Goal: Contribute content

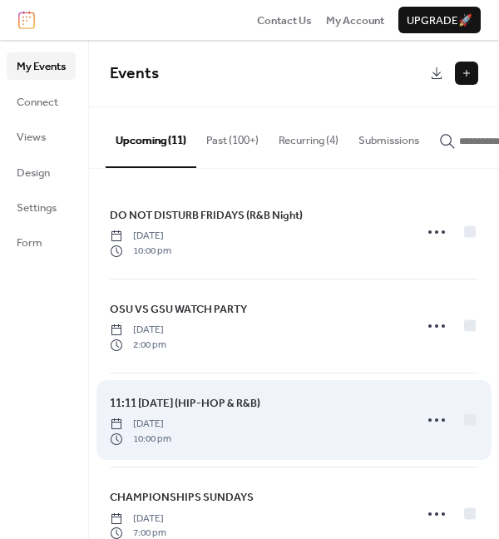
click at [212, 405] on span "11:11 [DATE] (HIP-HOP & R&B)" at bounding box center [185, 403] width 151 height 17
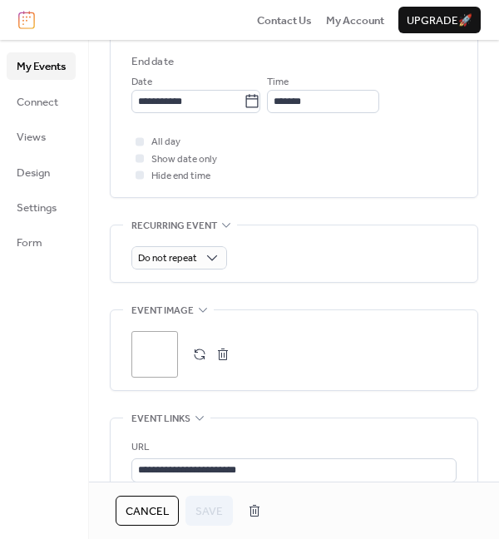
scroll to position [658, 0]
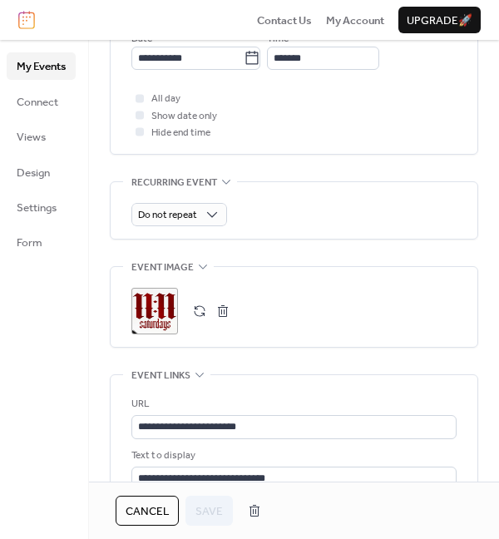
click at [151, 300] on div ";" at bounding box center [155, 311] width 47 height 47
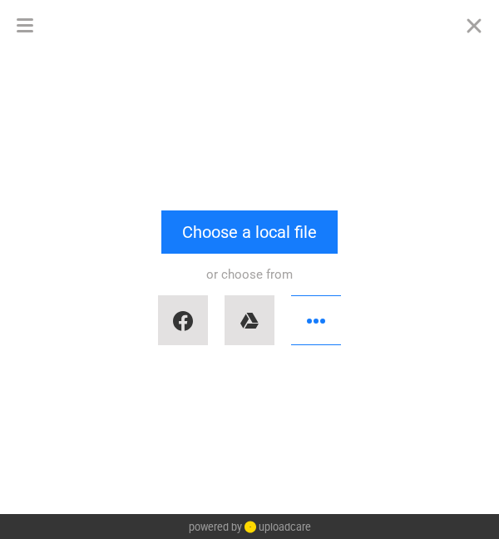
scroll to position [0, 0]
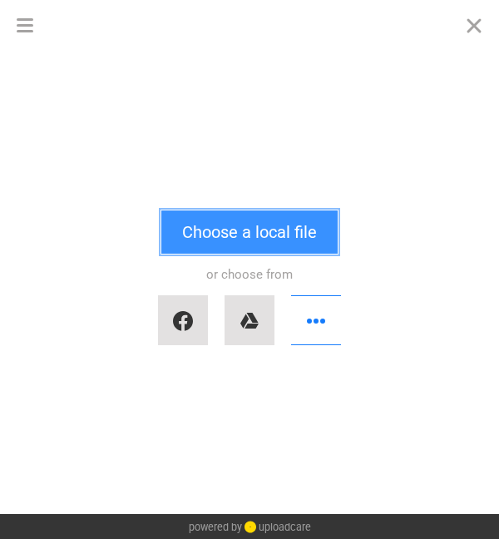
click at [234, 243] on button "Choose a local file" at bounding box center [249, 232] width 176 height 43
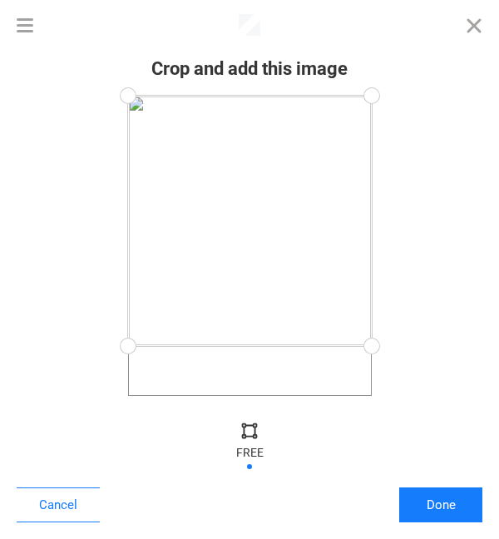
drag, startPoint x: 370, startPoint y: 391, endPoint x: 395, endPoint y: 346, distance: 51.8
click at [395, 346] on div at bounding box center [250, 246] width 466 height 300
drag, startPoint x: 367, startPoint y: 101, endPoint x: 395, endPoint y: 223, distance: 125.6
click at [395, 223] on div at bounding box center [250, 246] width 466 height 300
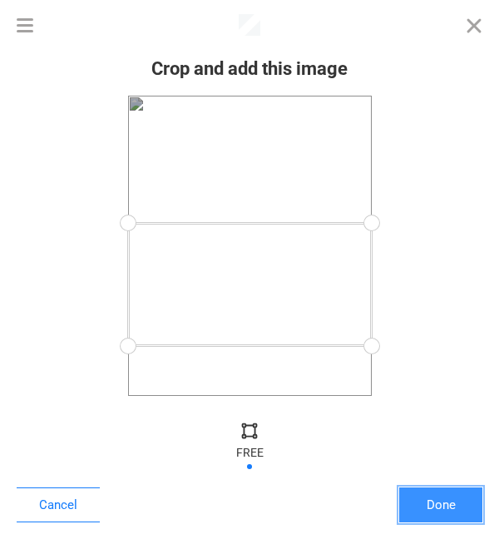
click at [437, 502] on button "Done" at bounding box center [440, 505] width 83 height 35
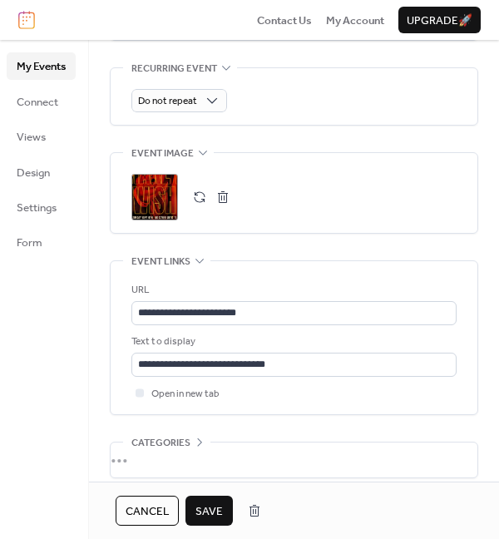
scroll to position [817, 0]
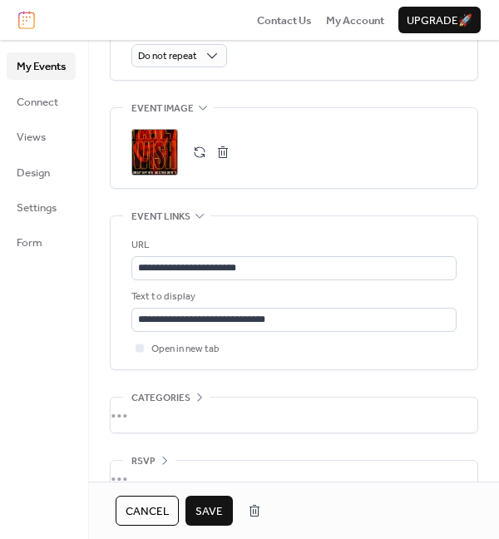
click at [221, 508] on span "Save" at bounding box center [209, 512] width 27 height 17
